Goal: Navigation & Orientation: Find specific page/section

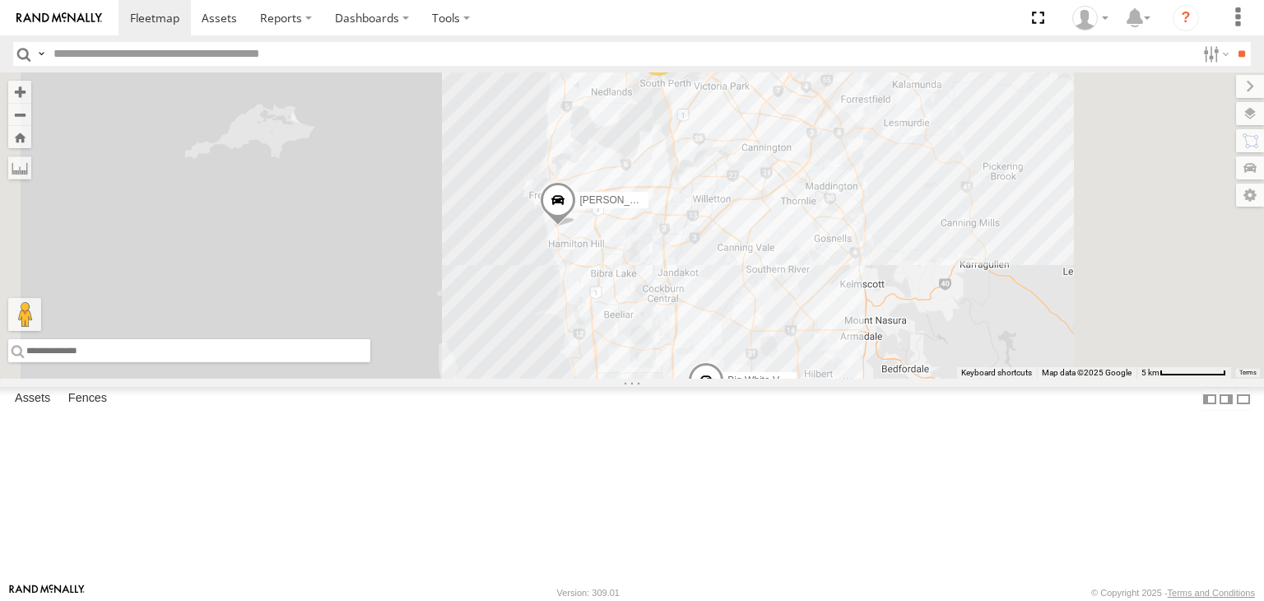
click at [370, 362] on input "text" at bounding box center [189, 350] width 362 height 23
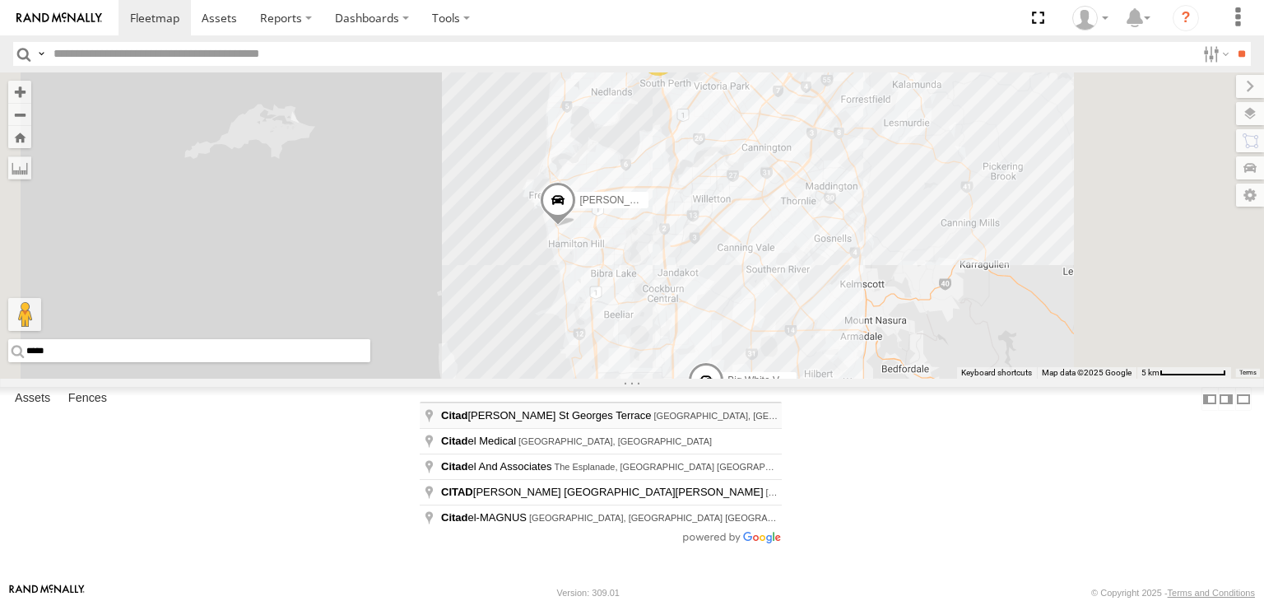
type input "**********"
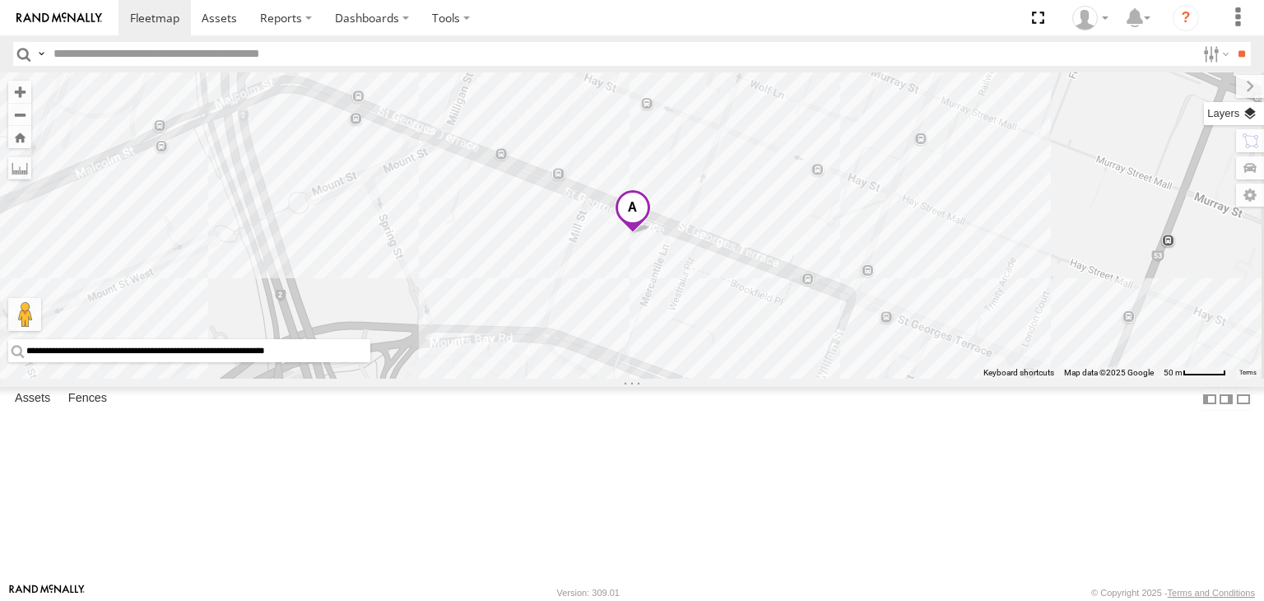
click at [1244, 118] on label at bounding box center [1234, 113] width 60 height 23
click at [0, 0] on span "Basemaps" at bounding box center [0, 0] width 0 height 0
click at [0, 0] on span "Satellite + Roadmap" at bounding box center [0, 0] width 0 height 0
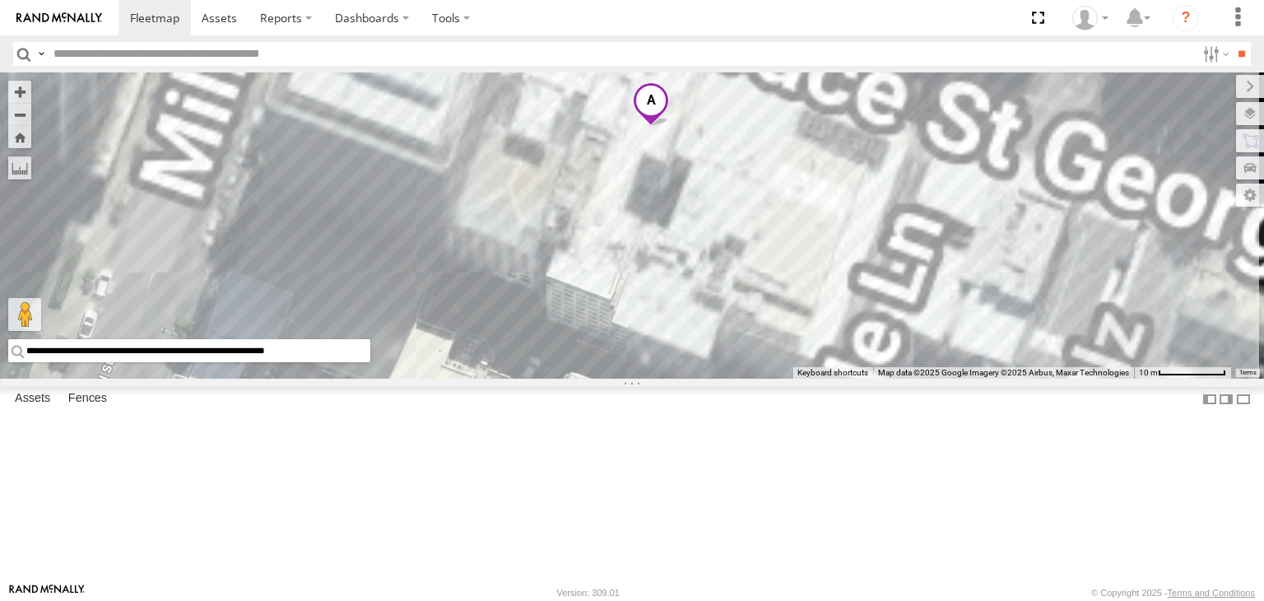
drag, startPoint x: 901, startPoint y: 206, endPoint x: 866, endPoint y: 542, distance: 337.6
click at [867, 379] on div "Big White Van (Jay) Chris V9" at bounding box center [632, 225] width 1264 height 306
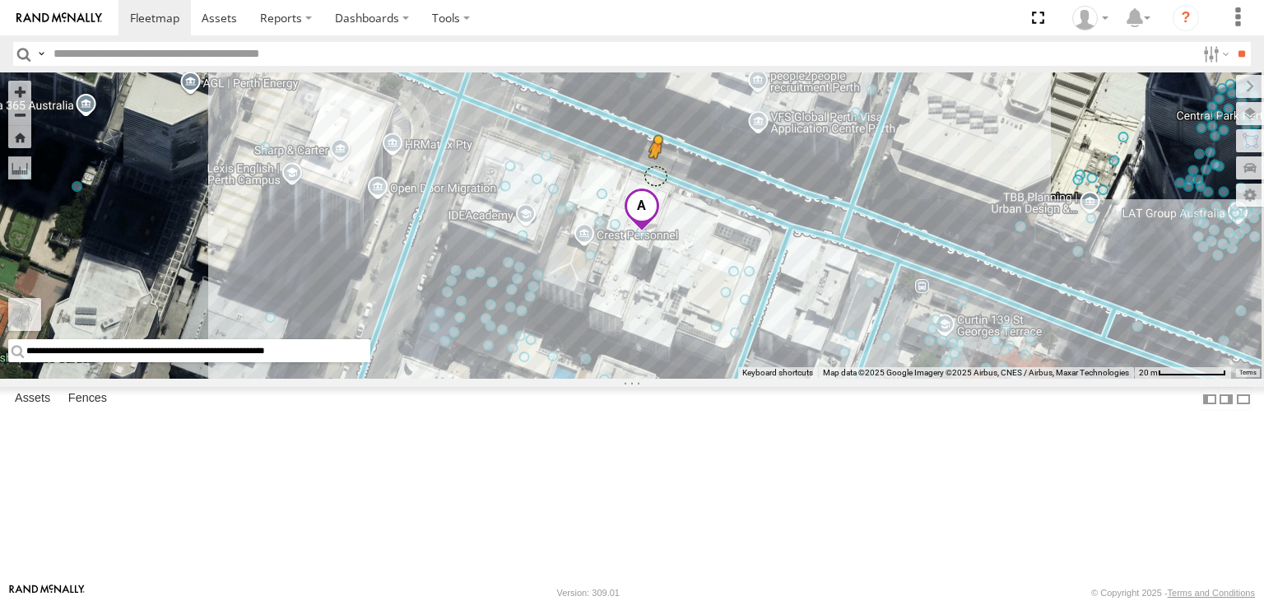
drag, startPoint x: 425, startPoint y: 518, endPoint x: 871, endPoint y: 272, distance: 508.3
click at [871, 272] on div "**********" at bounding box center [632, 225] width 1264 height 306
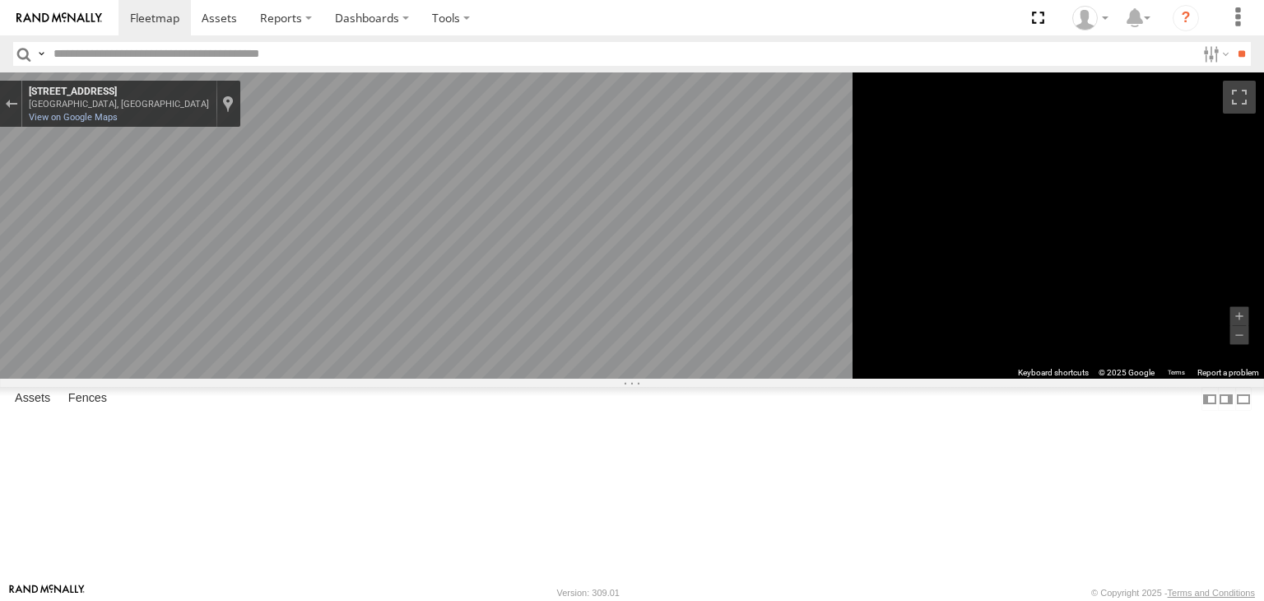
click at [1263, 365] on div "**********" at bounding box center [632, 225] width 1264 height 306
click at [1146, 379] on div "**********" at bounding box center [632, 225] width 1264 height 306
click at [21, 102] on button "Exit the Street View" at bounding box center [10, 104] width 21 height 22
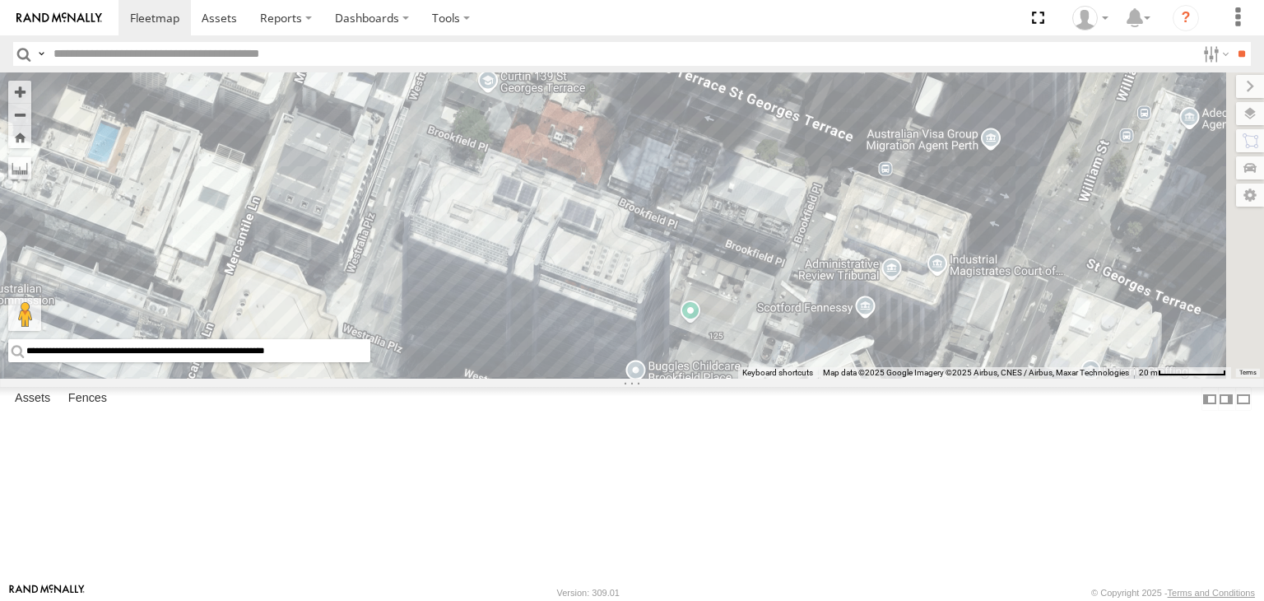
drag, startPoint x: 946, startPoint y: 397, endPoint x: 488, endPoint y: 152, distance: 519.5
click at [488, 152] on div "Big White Van (Jay) Chris V9 Loading..." at bounding box center [632, 225] width 1264 height 306
click at [370, 362] on input "**********" at bounding box center [189, 350] width 362 height 23
drag, startPoint x: 767, startPoint y: 556, endPoint x: 388, endPoint y: 561, distance: 378.6
click at [388, 561] on main "**********" at bounding box center [632, 327] width 1264 height 510
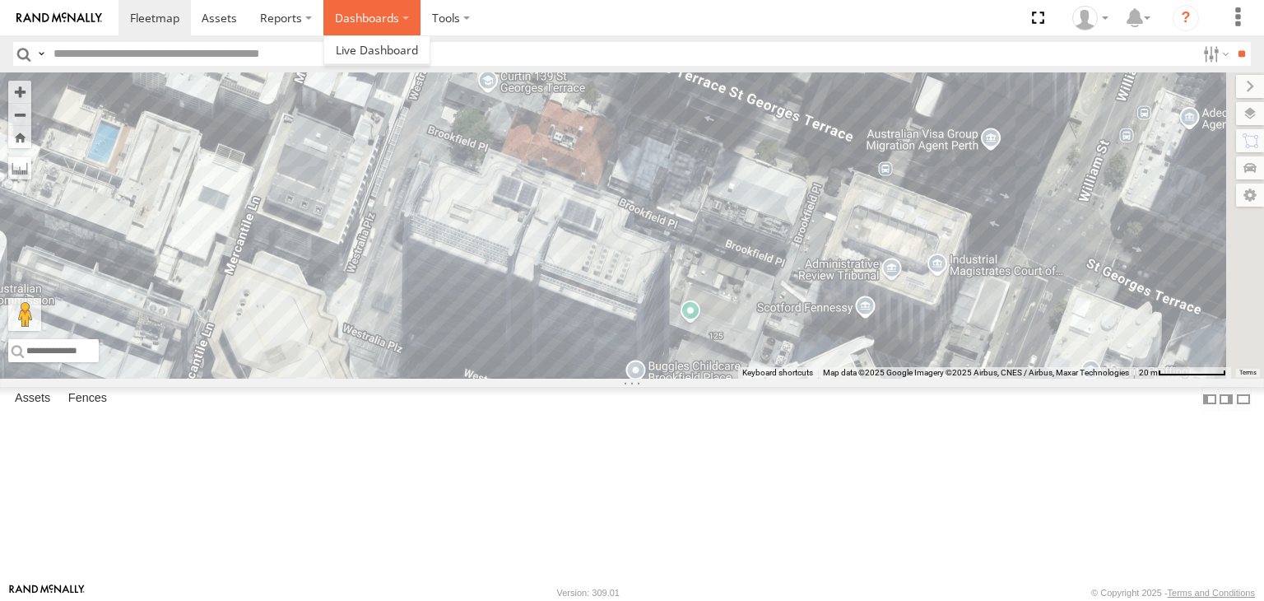
click at [355, 16] on label "Dashboards" at bounding box center [371, 17] width 97 height 35
click at [349, 46] on span at bounding box center [377, 50] width 82 height 16
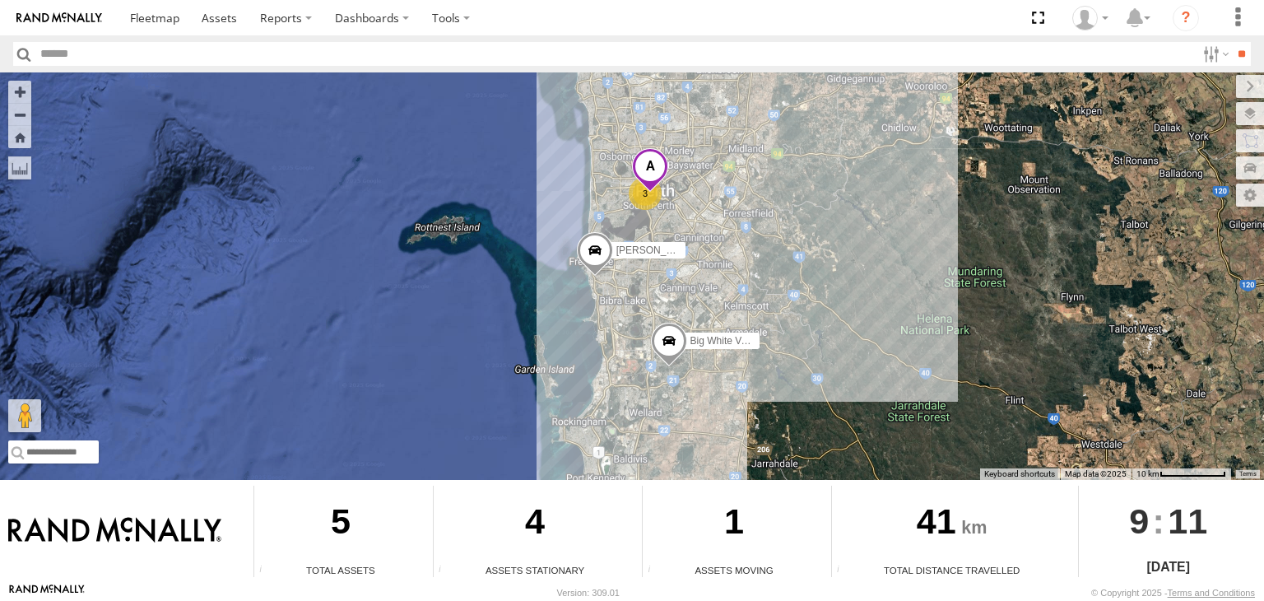
click at [651, 173] on span at bounding box center [650, 169] width 36 height 44
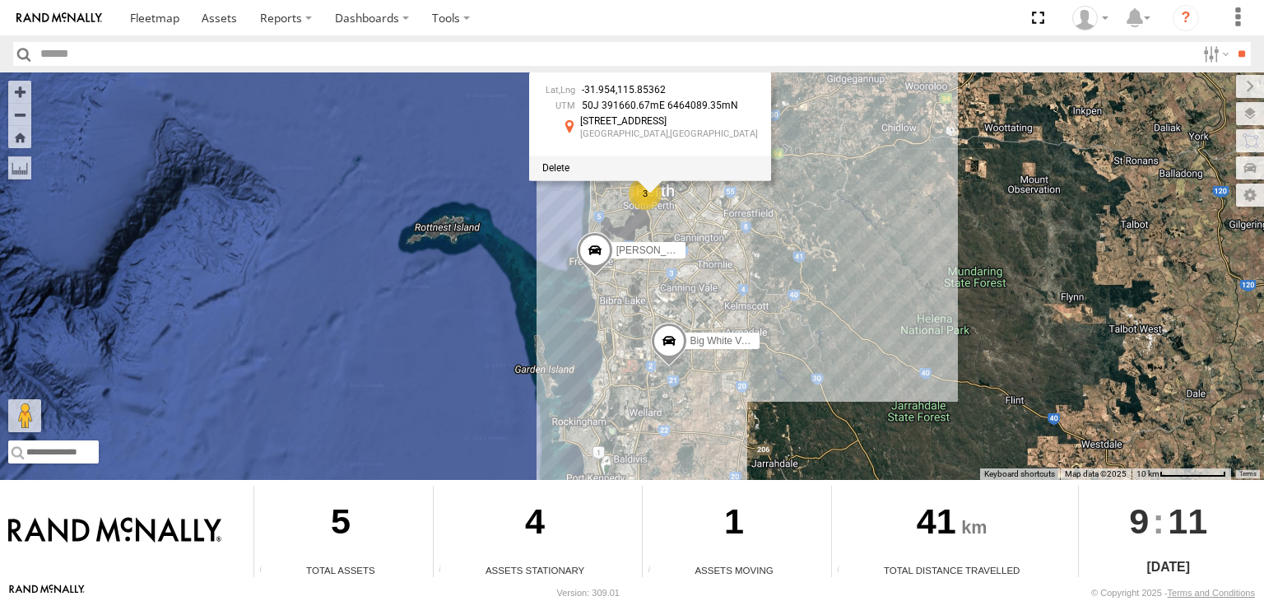
click at [694, 224] on div "3 Big White Van (Jay) Chris V9 -31.954 , 115.85362 50J 391660.67mE 6464089.35mN…" at bounding box center [632, 275] width 1264 height 407
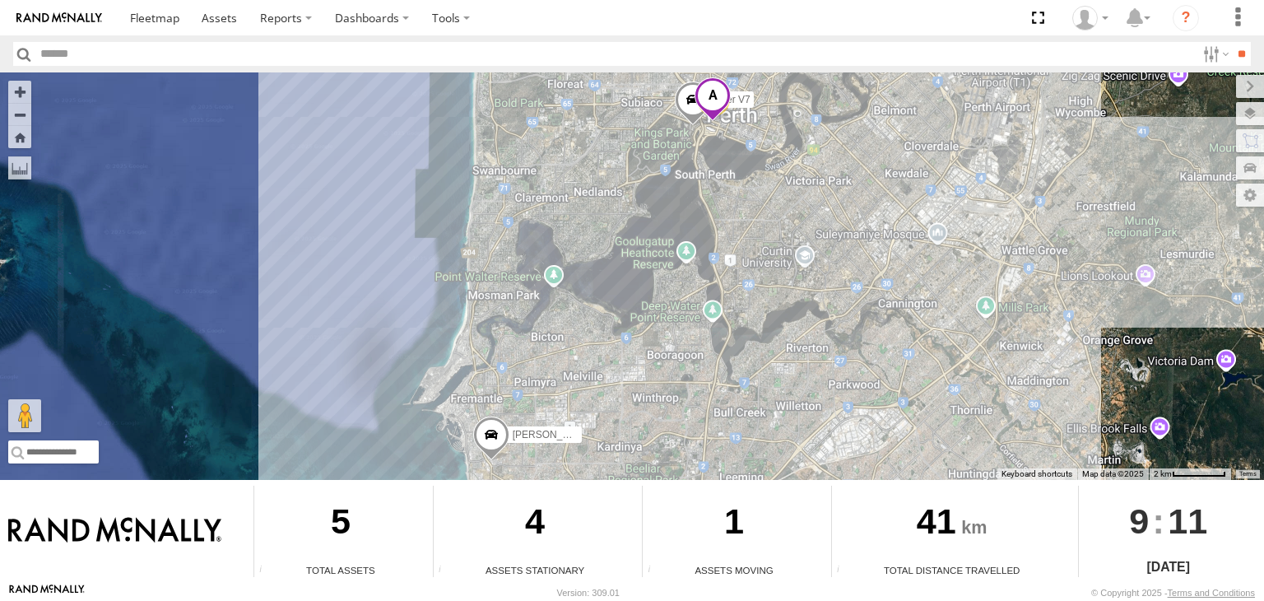
click at [707, 103] on span at bounding box center [713, 99] width 36 height 44
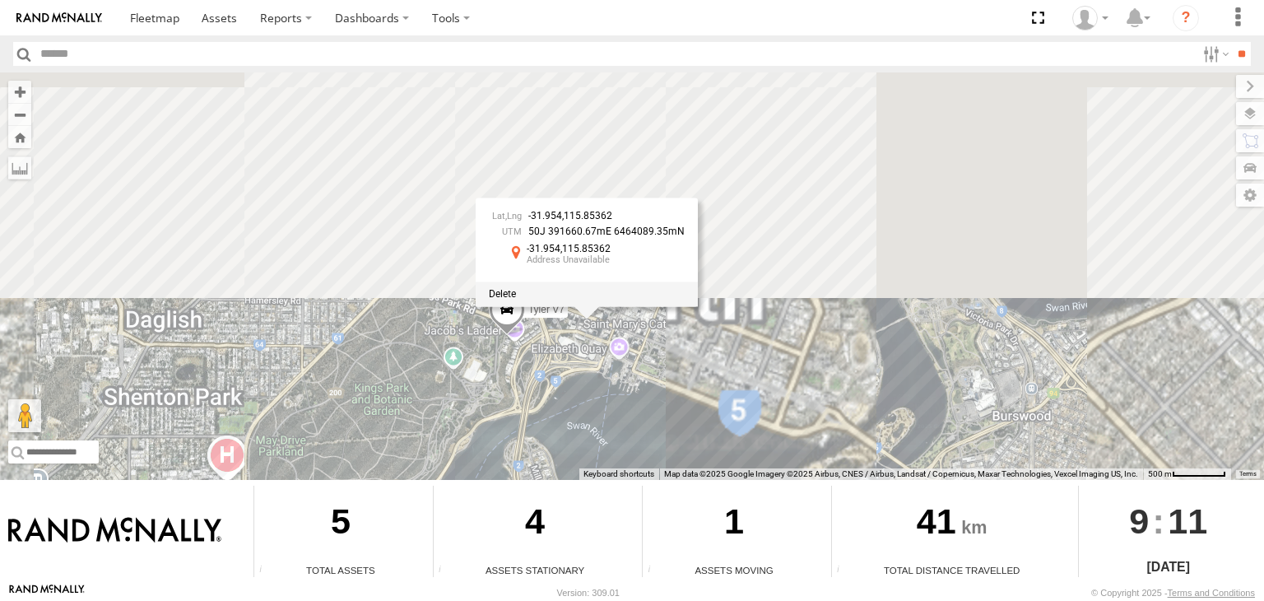
drag, startPoint x: 698, startPoint y: 126, endPoint x: 689, endPoint y: 464, distance: 338.4
click at [689, 464] on div "Big White Van (Jay) Chris V9 Tyler V7 -31.954 , 115.85362 50J 391660.67mE 64640…" at bounding box center [632, 275] width 1264 height 407
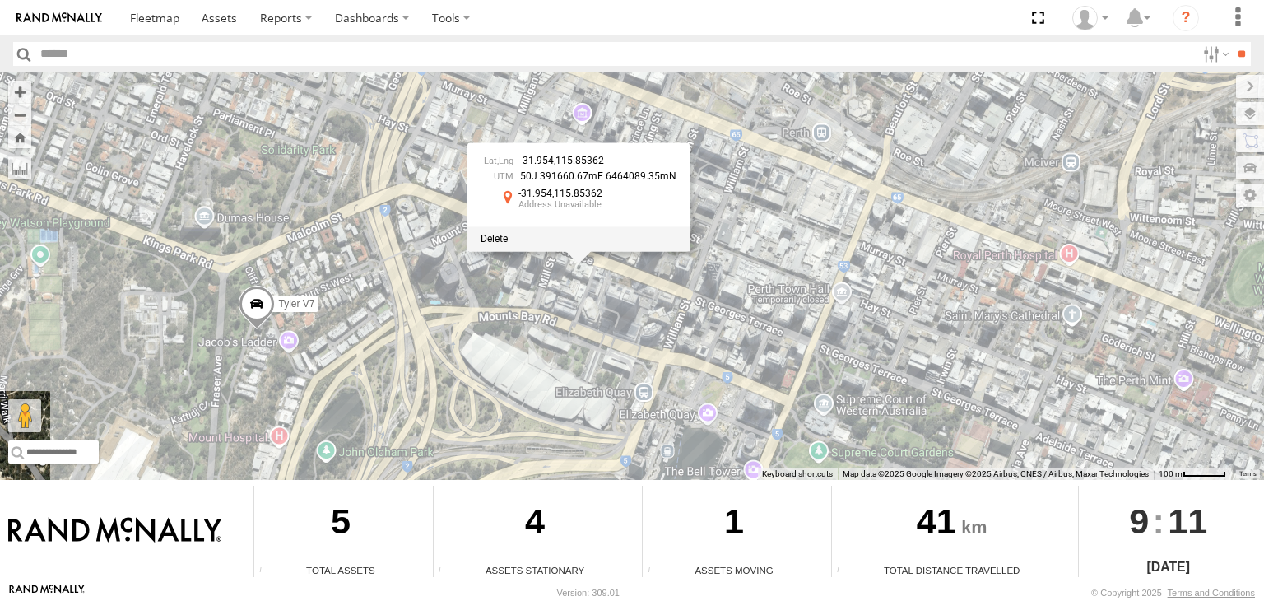
drag, startPoint x: 610, startPoint y: 309, endPoint x: 601, endPoint y: 366, distance: 58.3
click at [601, 366] on div "Big White Van (Jay) Chris V9 Tyler V7 -31.954 , 115.85362 50J 391660.67mE 64640…" at bounding box center [632, 275] width 1264 height 407
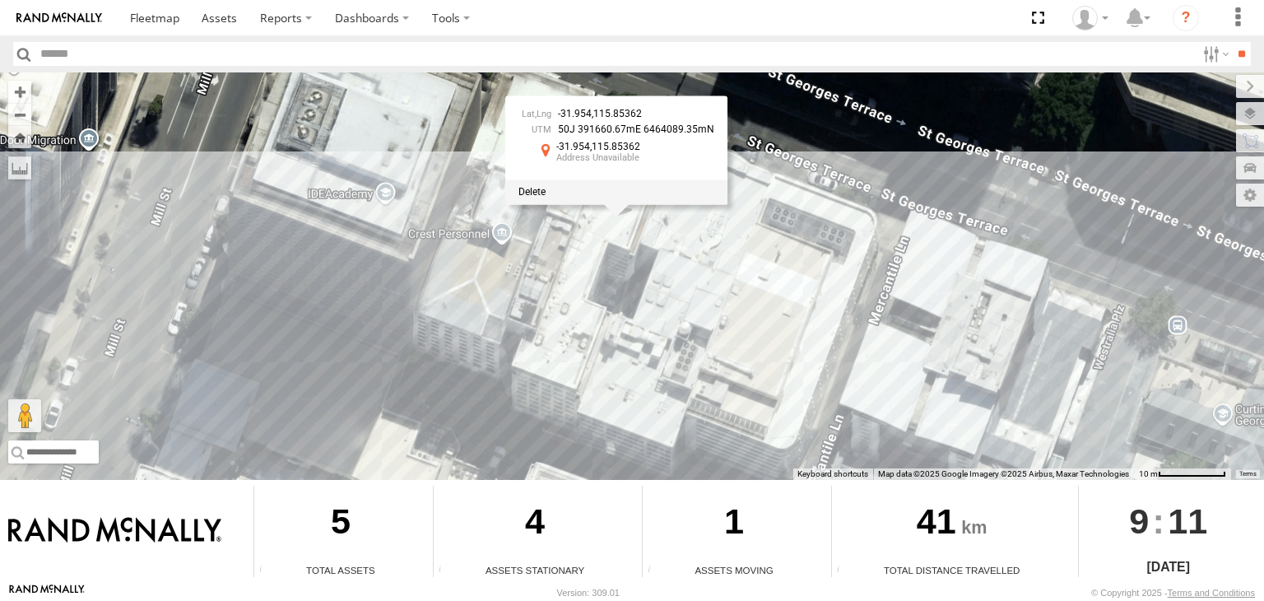
drag, startPoint x: 751, startPoint y: 298, endPoint x: 704, endPoint y: 422, distance: 132.5
click at [704, 422] on div "Big White Van (Jay) Chris V9 Tyler V7 -31.954 , 115.85362 50J 391660.67mE 64640…" at bounding box center [632, 275] width 1264 height 407
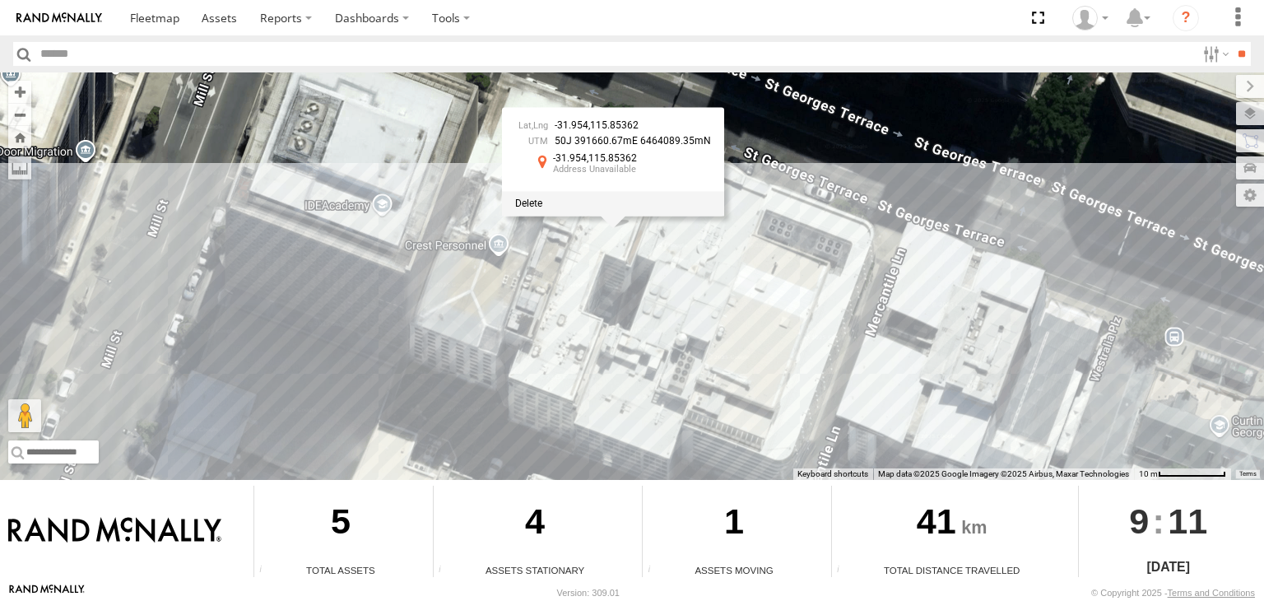
drag, startPoint x: 700, startPoint y: 370, endPoint x: 695, endPoint y: 387, distance: 18.2
click at [695, 387] on div "Big White Van (Jay) Chris V9 Tyler V7 -31.954 , 115.85362 50J 391660.67mE 64640…" at bounding box center [632, 275] width 1264 height 407
click at [534, 203] on span at bounding box center [528, 204] width 27 height 12
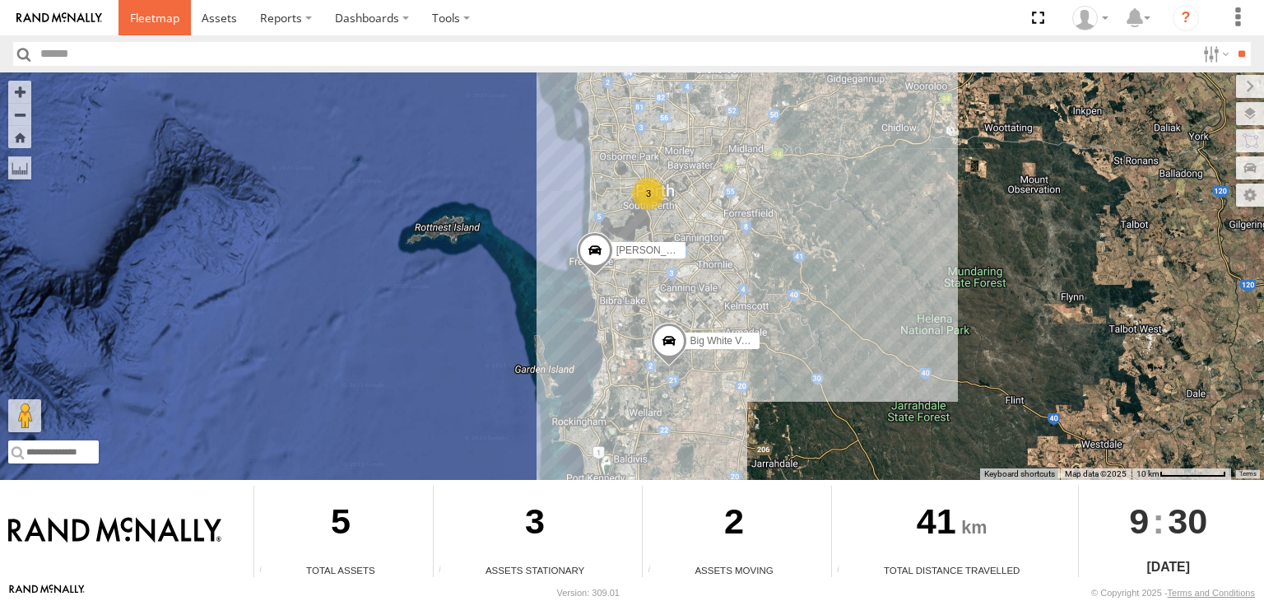
click at [168, 21] on span at bounding box center [154, 18] width 49 height 16
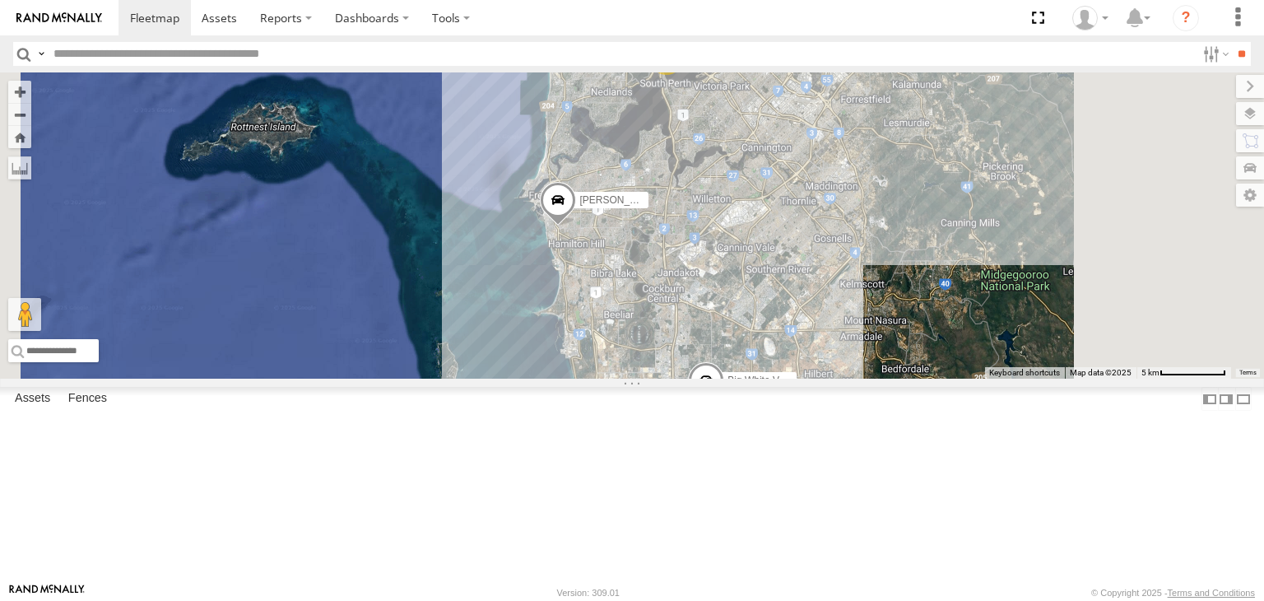
click at [0, 0] on div "Tyler V7" at bounding box center [0, 0] width 0 height 0
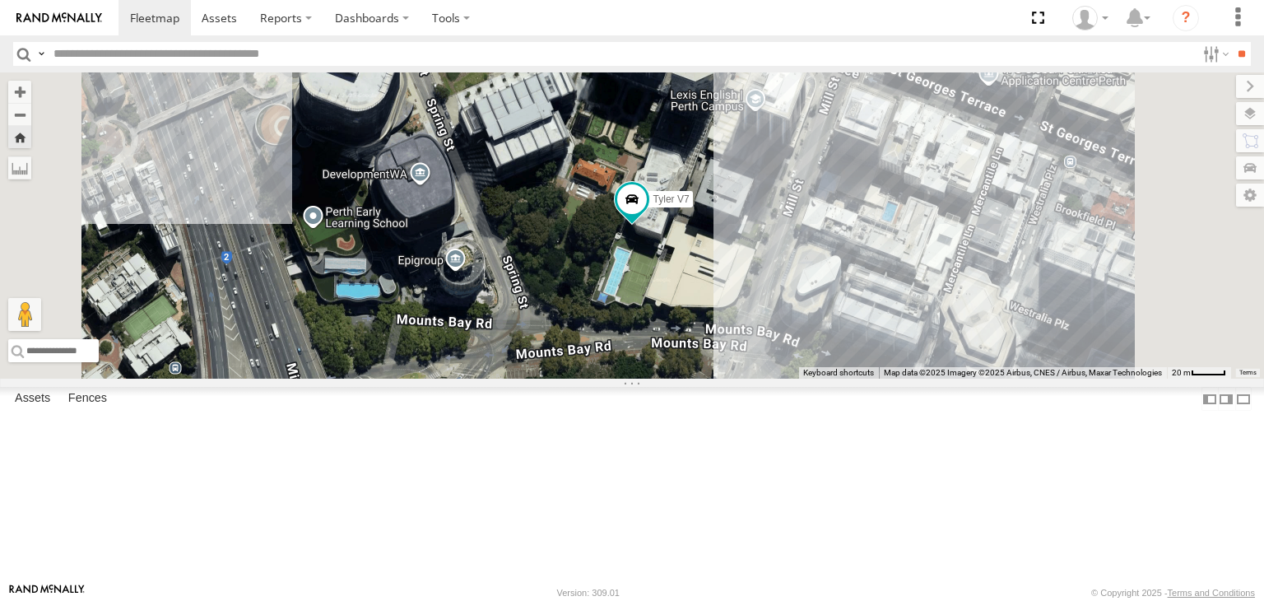
click at [0, 0] on div "[PERSON_NAME] V6" at bounding box center [0, 0] width 0 height 0
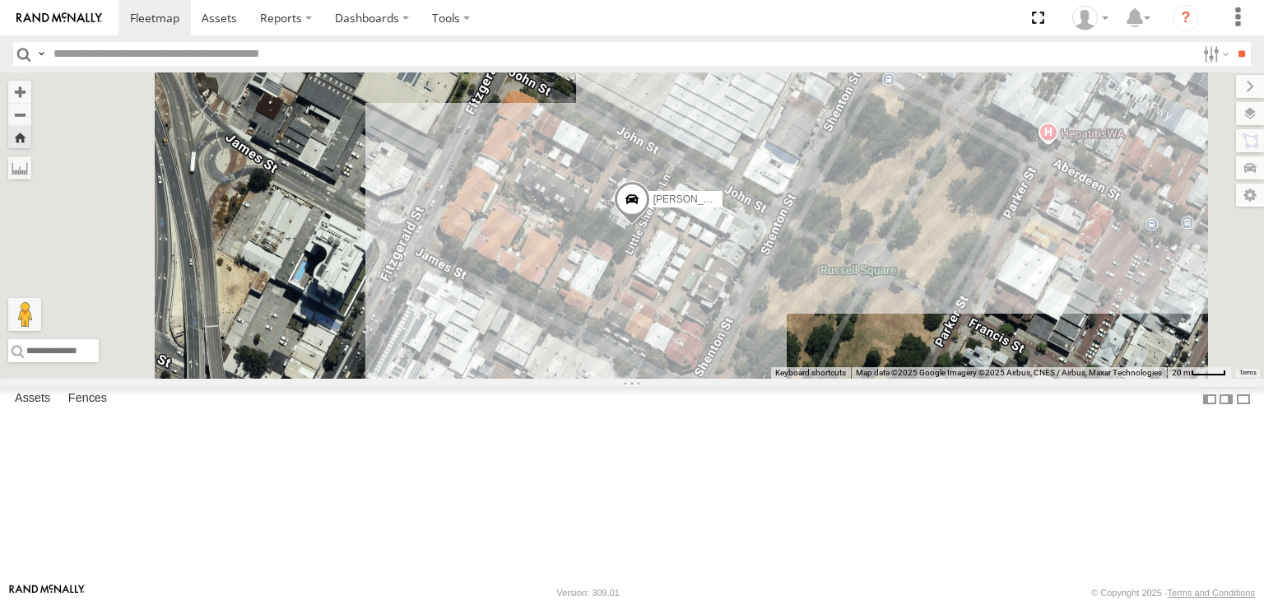
click at [0, 0] on div "All Assets" at bounding box center [0, 0] width 0 height 0
